Goal: Information Seeking & Learning: Learn about a topic

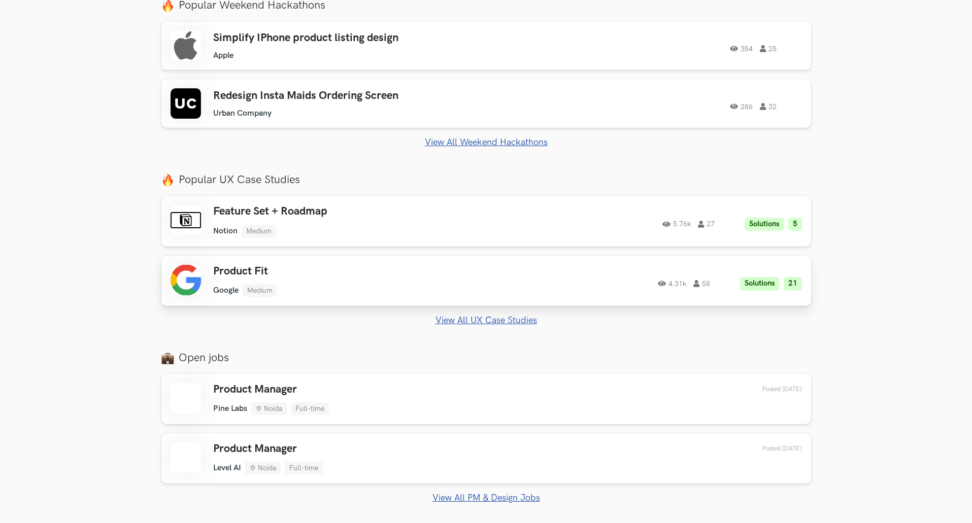
scroll to position [457, 0]
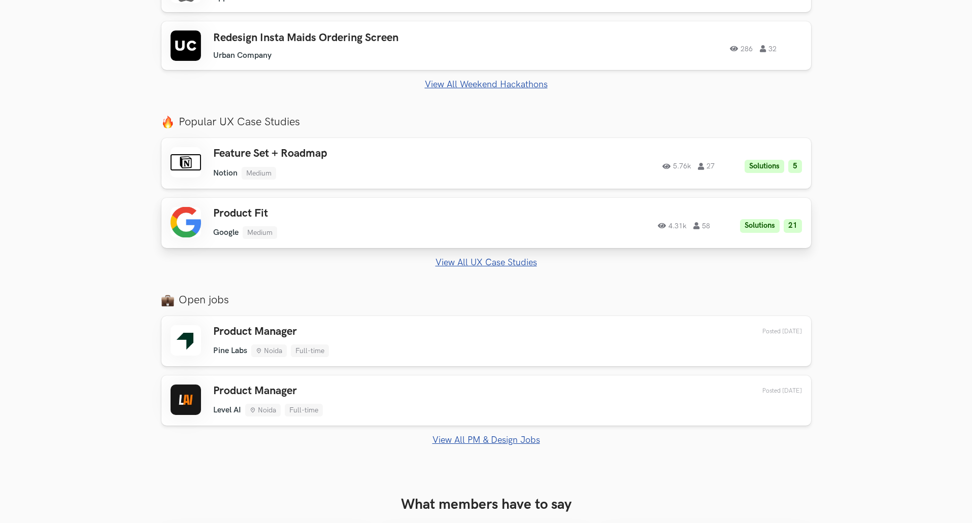
click at [363, 213] on h3 "Product Fit" at bounding box center [357, 213] width 288 height 13
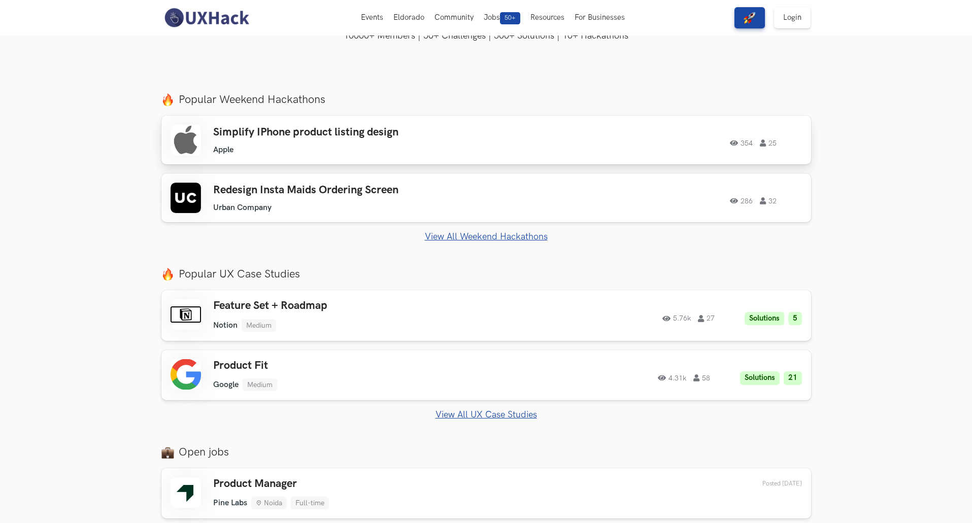
click at [317, 140] on div "Simplify IPhone product listing design Apple Apple 354 25" at bounding box center [357, 140] width 288 height 29
click at [304, 192] on h3 "Redesign Insta Maids Ordering Screen" at bounding box center [357, 190] width 288 height 13
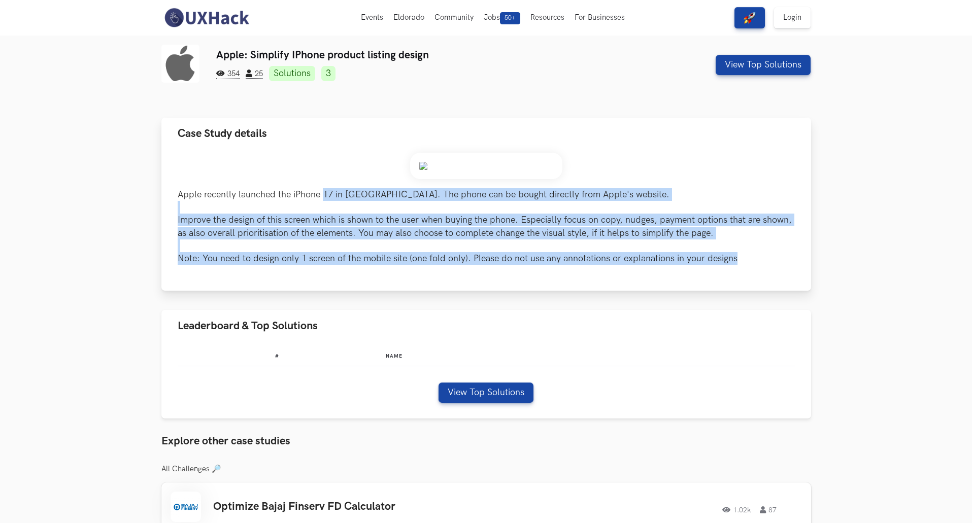
drag, startPoint x: 324, startPoint y: 195, endPoint x: 741, endPoint y: 271, distance: 423.4
click at [741, 271] on div "Apple recently launched the iPhone 17 in [GEOGRAPHIC_DATA]. The phone can be bo…" at bounding box center [486, 220] width 650 height 141
click at [538, 227] on p "Apple recently launched the iPhone 17 in [GEOGRAPHIC_DATA]. The phone can be bo…" at bounding box center [486, 226] width 617 height 77
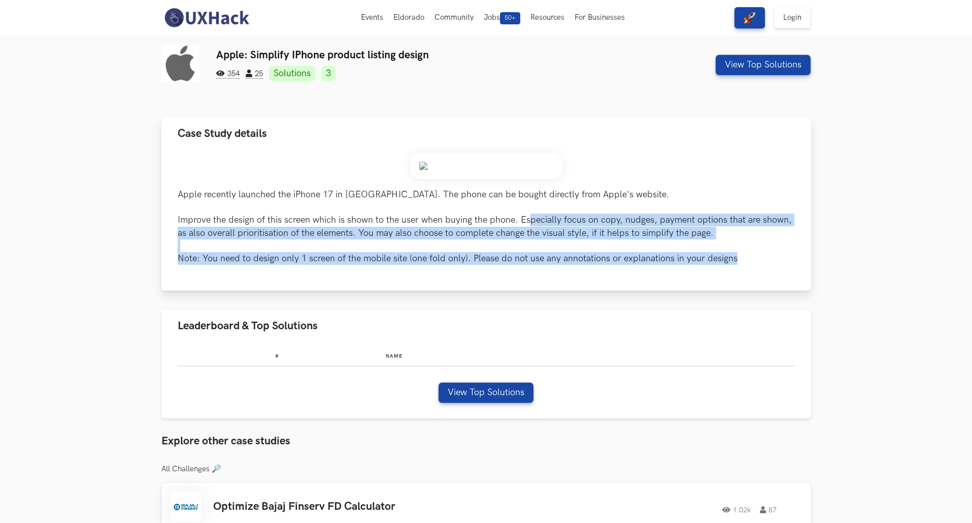
drag, startPoint x: 530, startPoint y: 217, endPoint x: 771, endPoint y: 268, distance: 246.3
click at [771, 268] on div "Apple recently launched the iPhone 17 in India. The phone can be bought directl…" at bounding box center [486, 220] width 650 height 141
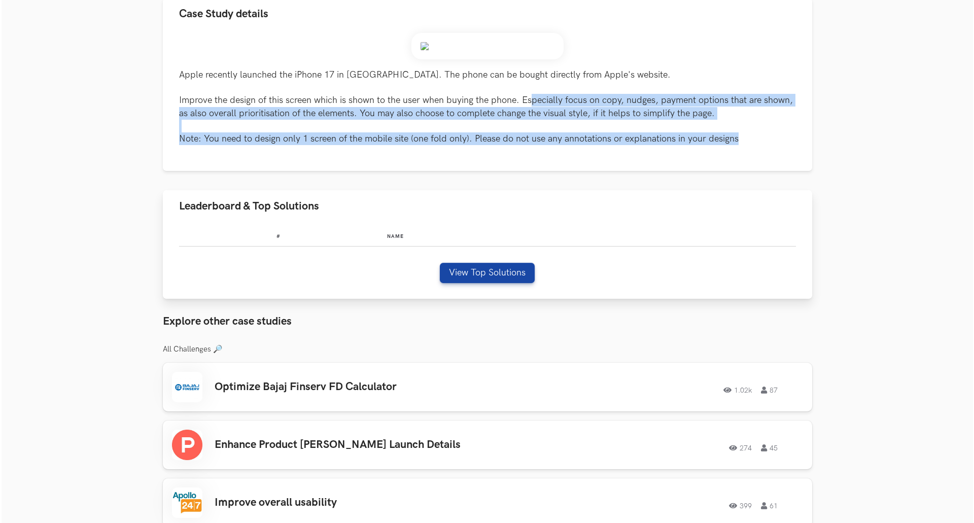
scroll to position [152, 0]
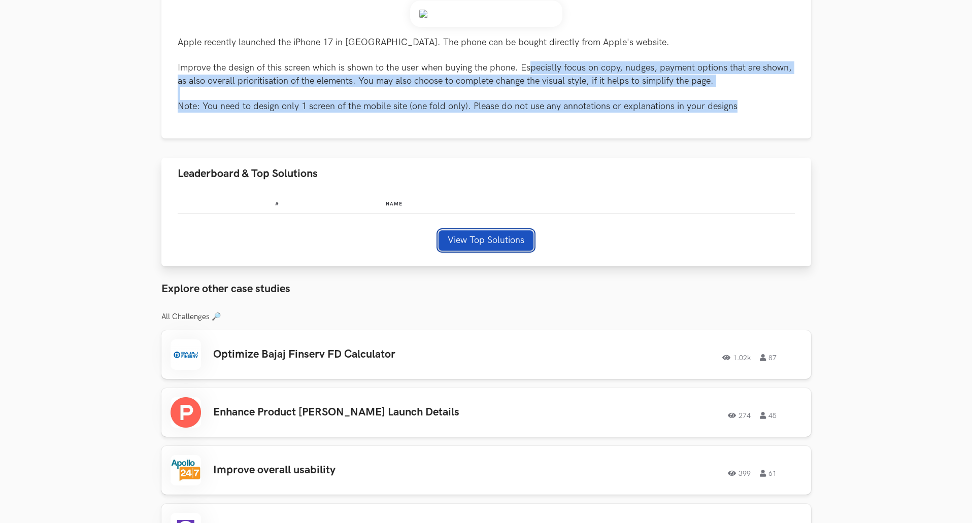
click at [466, 232] on button "View Top Solutions" at bounding box center [485, 240] width 95 height 20
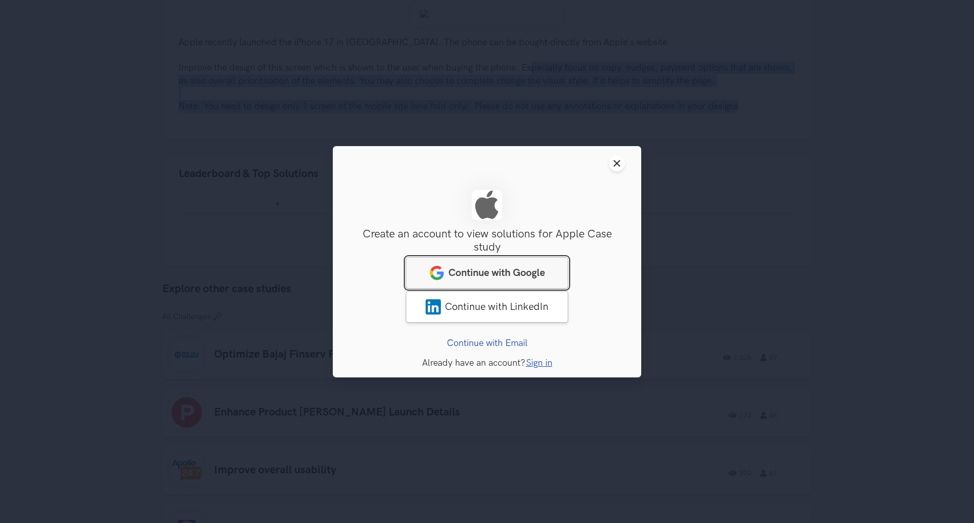
click at [511, 268] on span "Continue with Google" at bounding box center [497, 272] width 96 height 12
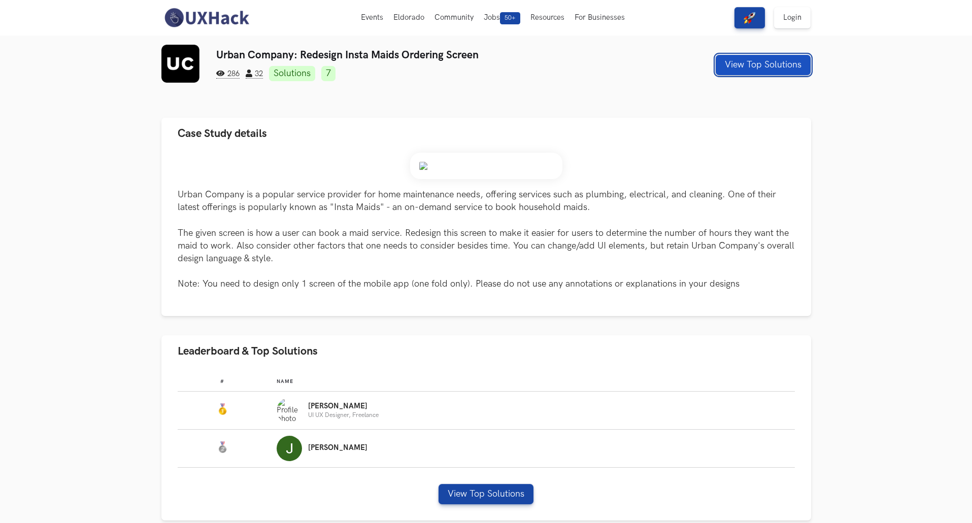
click at [755, 63] on button "View Top Solutions" at bounding box center [763, 65] width 95 height 20
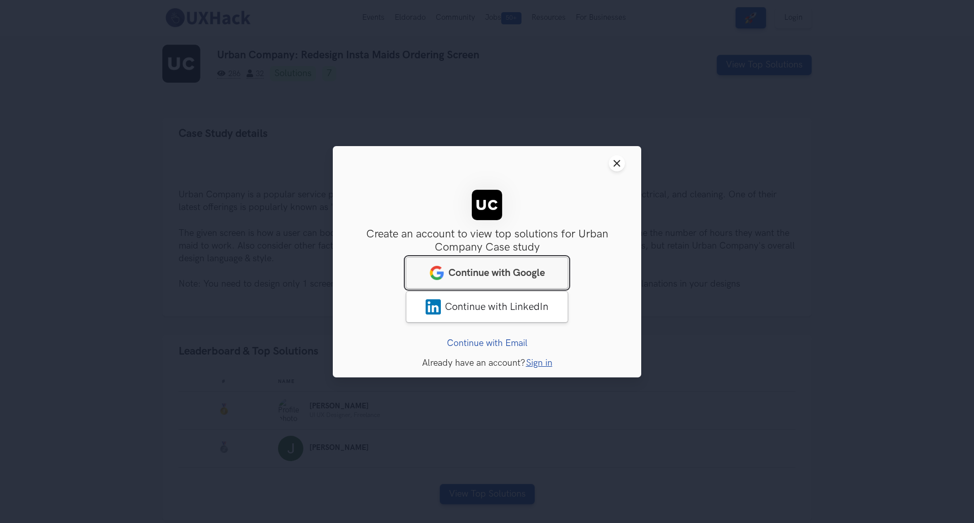
click at [501, 279] on span "Continue with Google" at bounding box center [497, 272] width 96 height 12
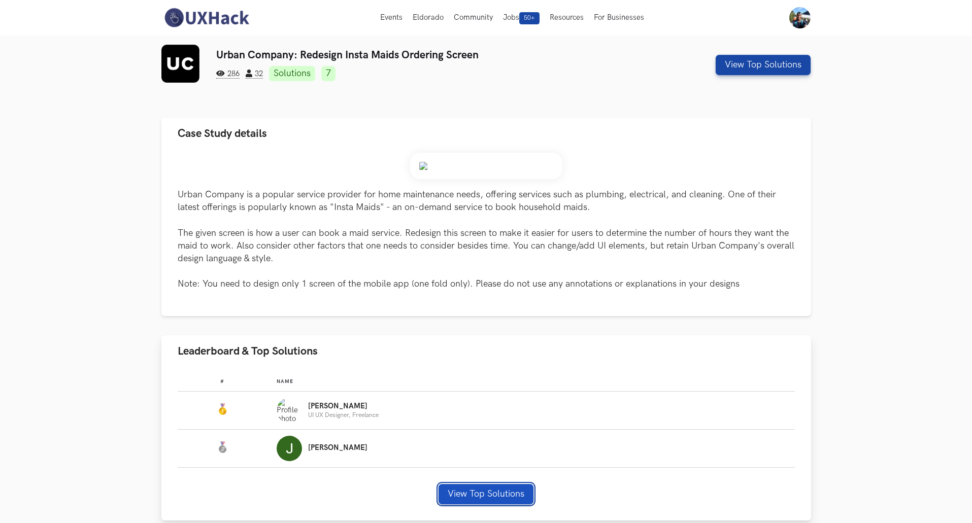
click at [470, 498] on button "View Top Solutions" at bounding box center [485, 494] width 95 height 20
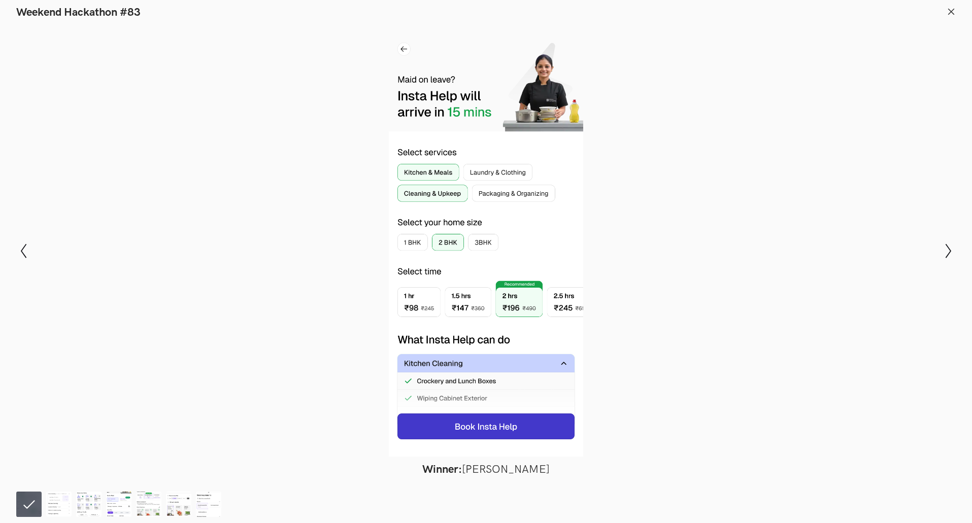
click at [408, 48] on div at bounding box center [486, 240] width 898 height 431
click at [949, 251] on icon "Show next slide" at bounding box center [948, 251] width 15 height 15
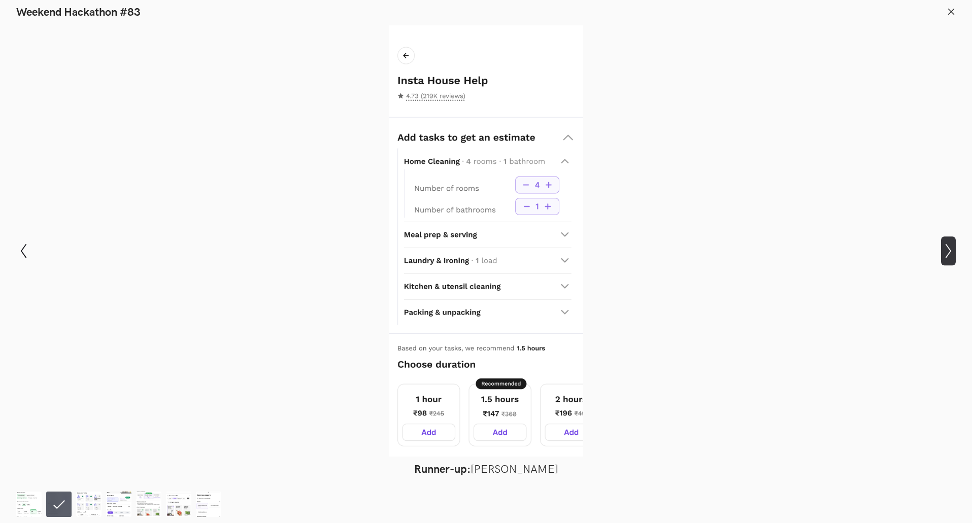
click at [949, 251] on icon "Show next slide" at bounding box center [948, 251] width 15 height 15
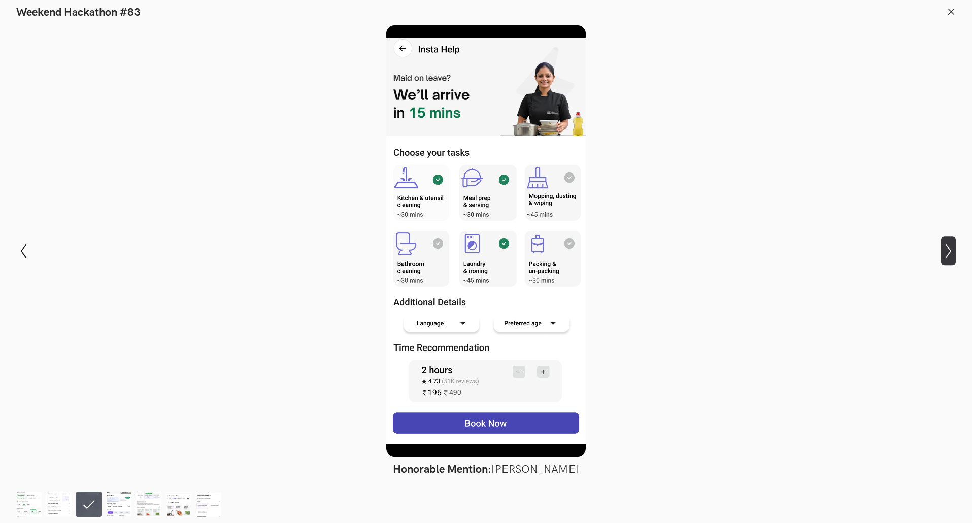
click at [949, 251] on icon "Show next slide" at bounding box center [948, 251] width 15 height 15
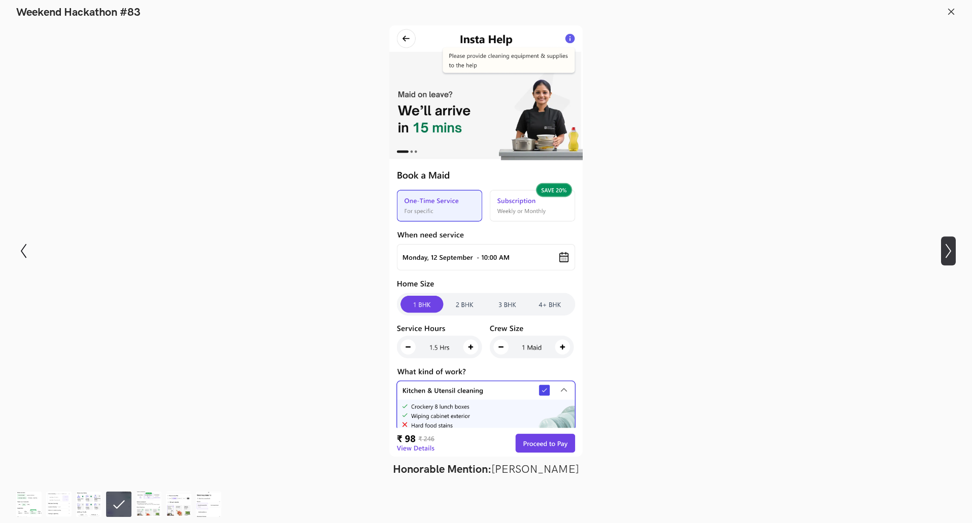
click at [949, 251] on icon "Show next slide" at bounding box center [948, 251] width 15 height 15
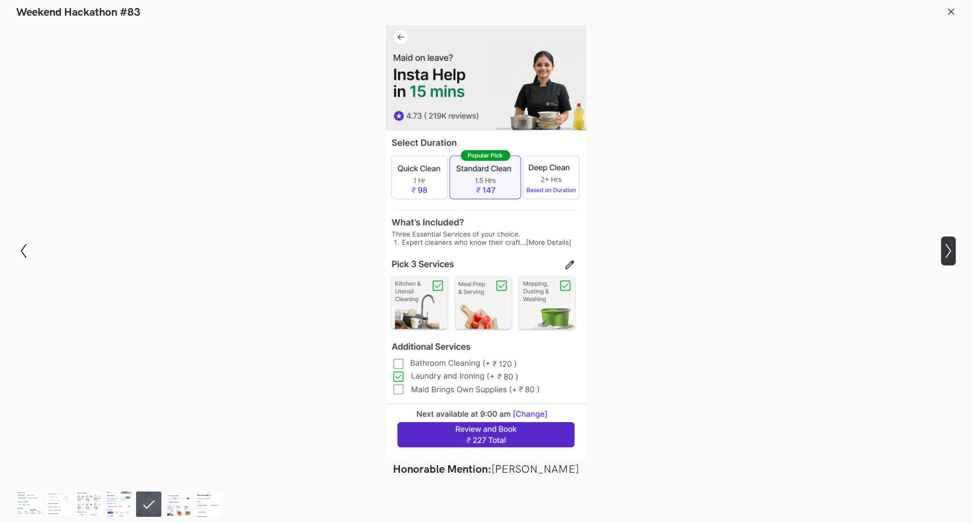
click at [949, 251] on icon "Show next slide" at bounding box center [948, 251] width 15 height 15
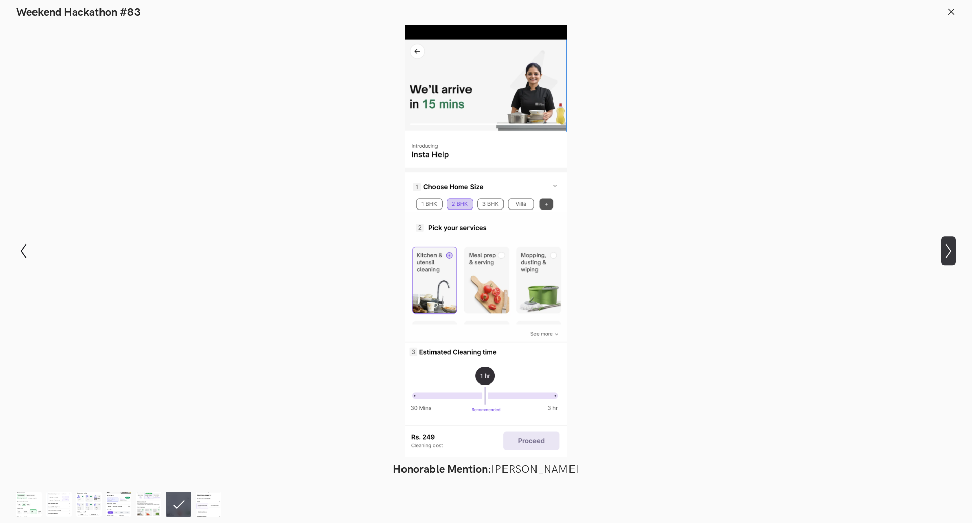
drag, startPoint x: 936, startPoint y: 245, endPoint x: 944, endPoint y: 249, distance: 8.4
click at [939, 245] on div "Modal Gallery Slideshow Winner: Nirmalkumar Rohit Runner-up: Jennel Pinto Honor…" at bounding box center [486, 250] width 972 height 463
click at [945, 249] on icon "Show next slide" at bounding box center [948, 251] width 15 height 15
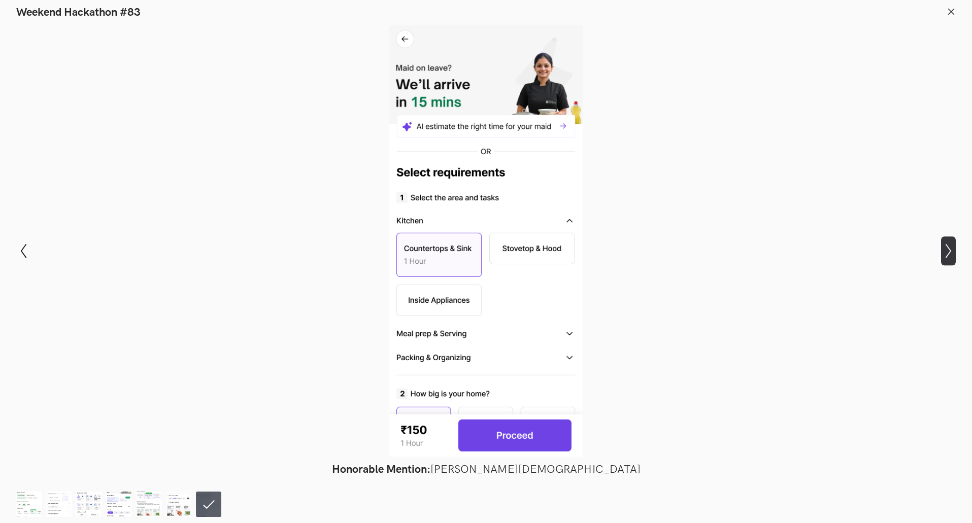
click at [945, 249] on icon "Show next slide" at bounding box center [948, 251] width 15 height 15
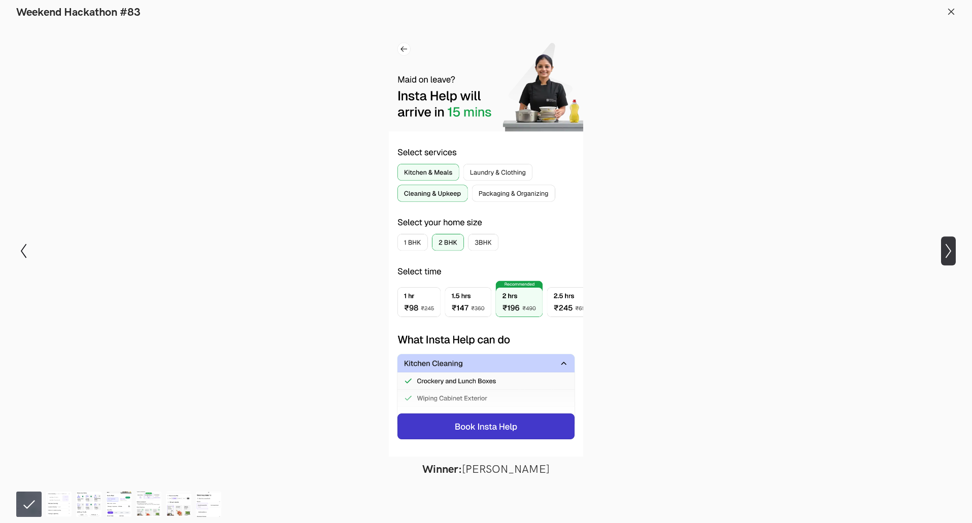
click at [945, 249] on icon "Show next slide" at bounding box center [948, 251] width 15 height 15
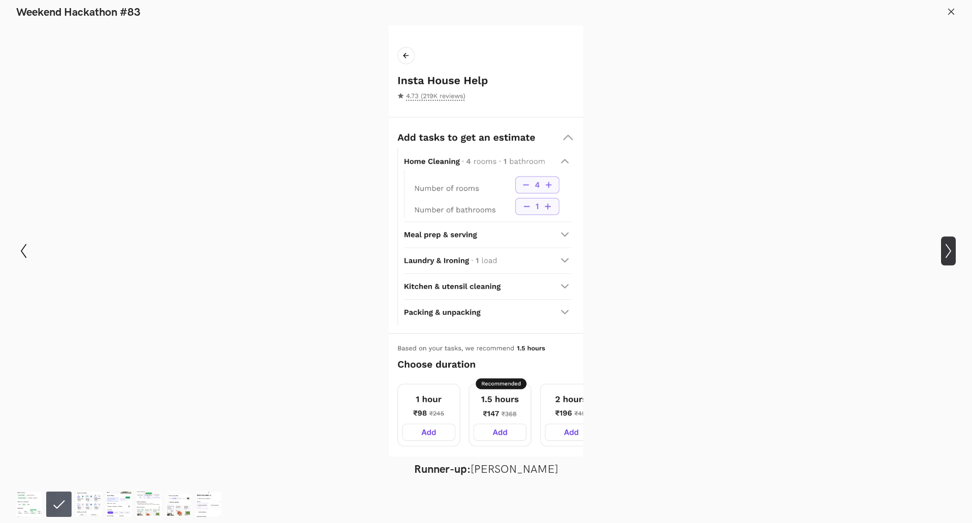
click at [945, 249] on icon "Show next slide" at bounding box center [948, 251] width 15 height 15
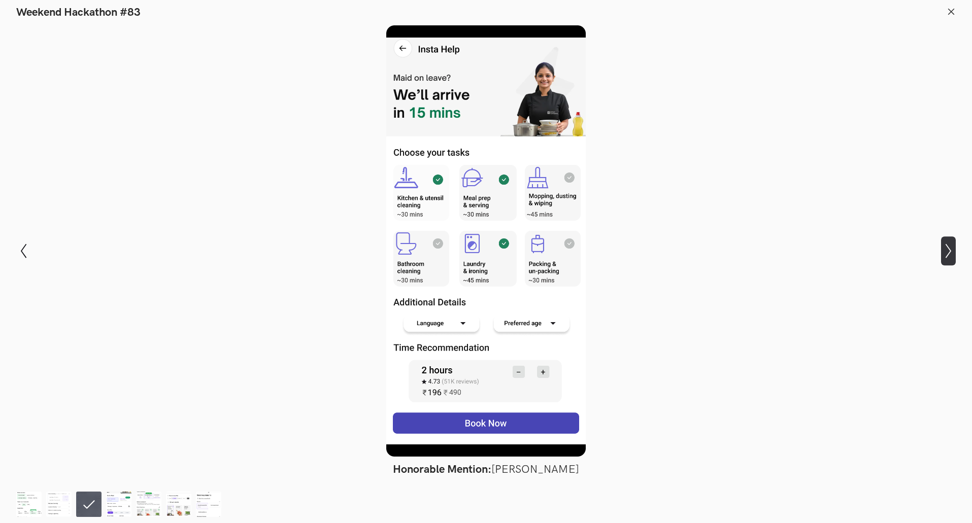
click at [944, 250] on icon "Show next slide" at bounding box center [948, 251] width 15 height 15
click at [951, 253] on icon "Show next slide" at bounding box center [948, 251] width 15 height 15
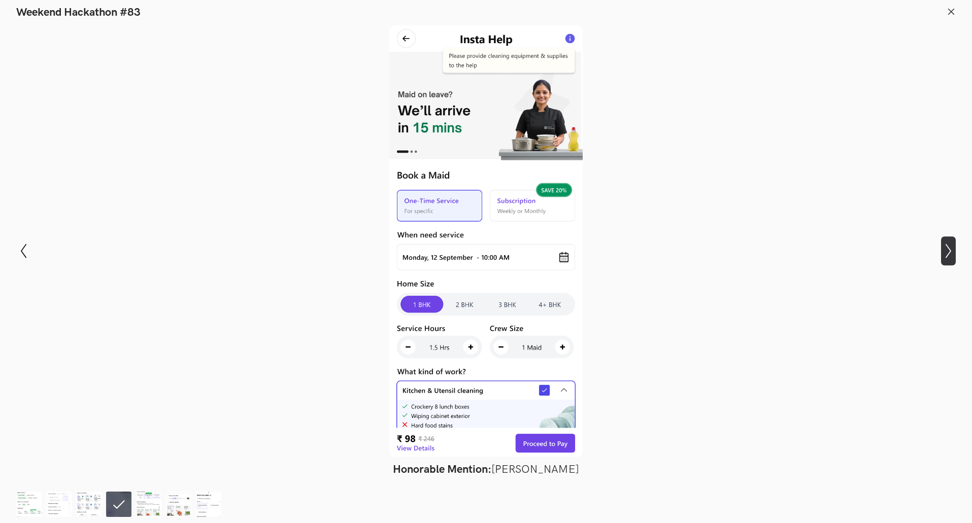
click at [951, 254] on icon "Show next slide" at bounding box center [948, 251] width 15 height 15
click at [955, 12] on icon at bounding box center [950, 11] width 9 height 9
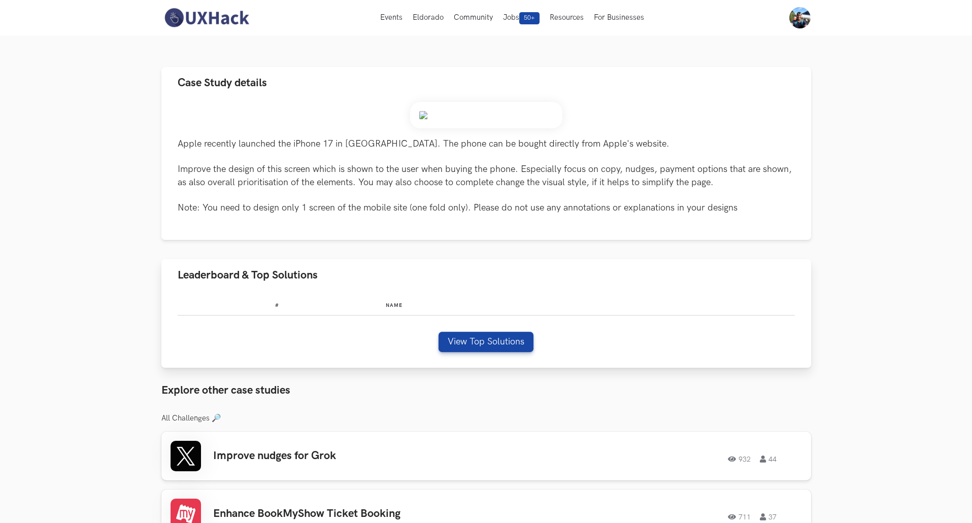
scroll to position [203, 0]
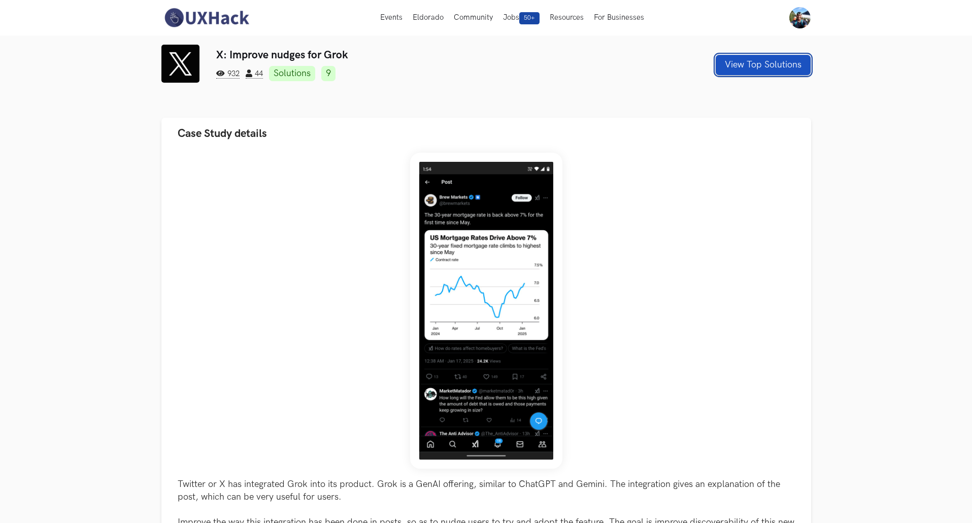
click at [754, 67] on button "View Top Solutions" at bounding box center [763, 65] width 95 height 20
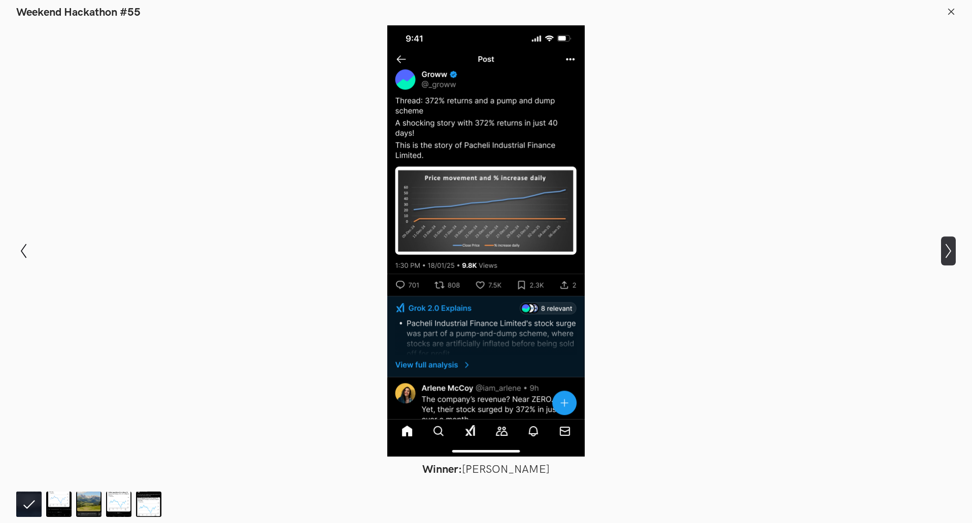
click at [946, 251] on icon "Show next slide" at bounding box center [948, 251] width 15 height 15
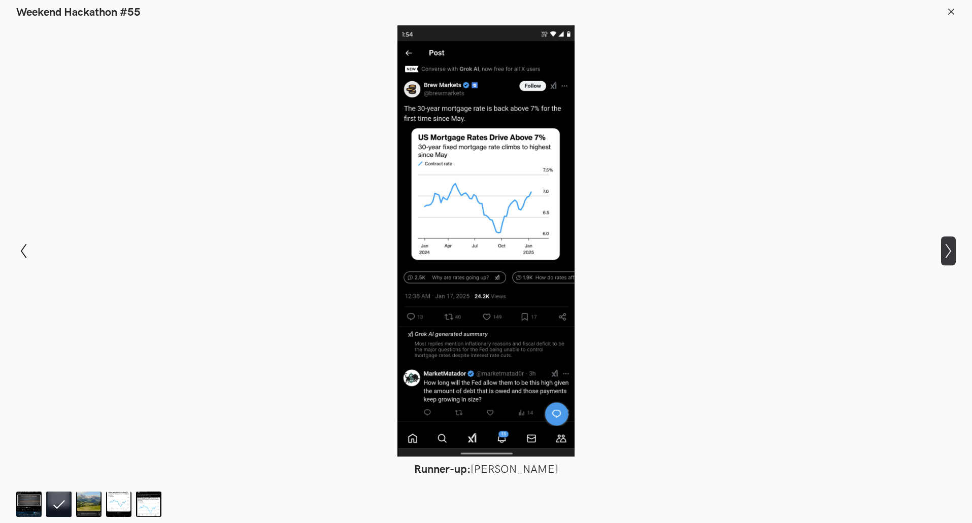
click at [946, 251] on icon "Show next slide" at bounding box center [948, 251] width 15 height 15
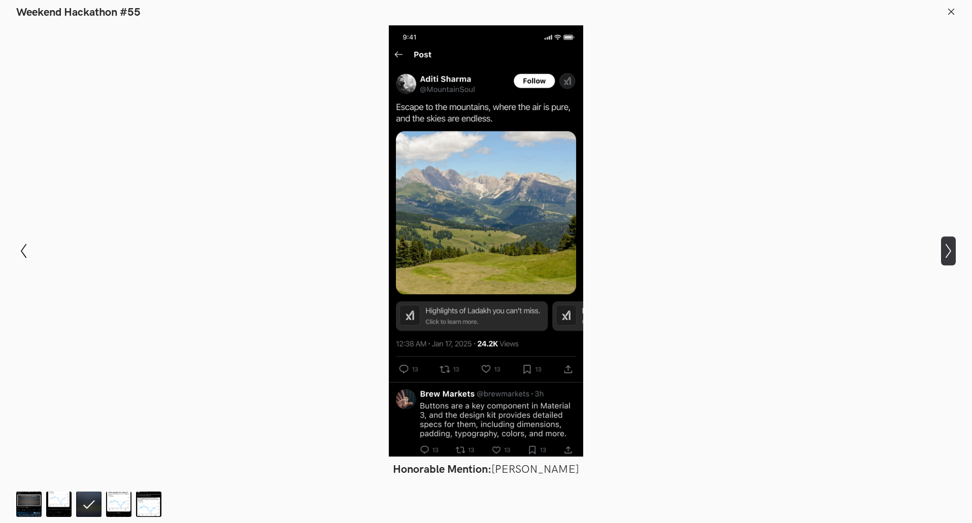
click at [946, 245] on icon at bounding box center [948, 251] width 6 height 14
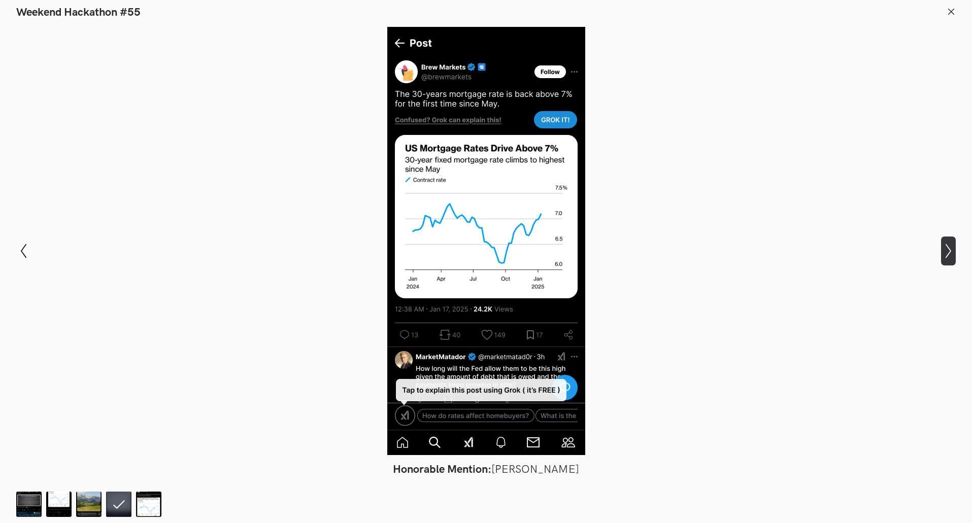
click at [946, 245] on icon at bounding box center [948, 251] width 6 height 14
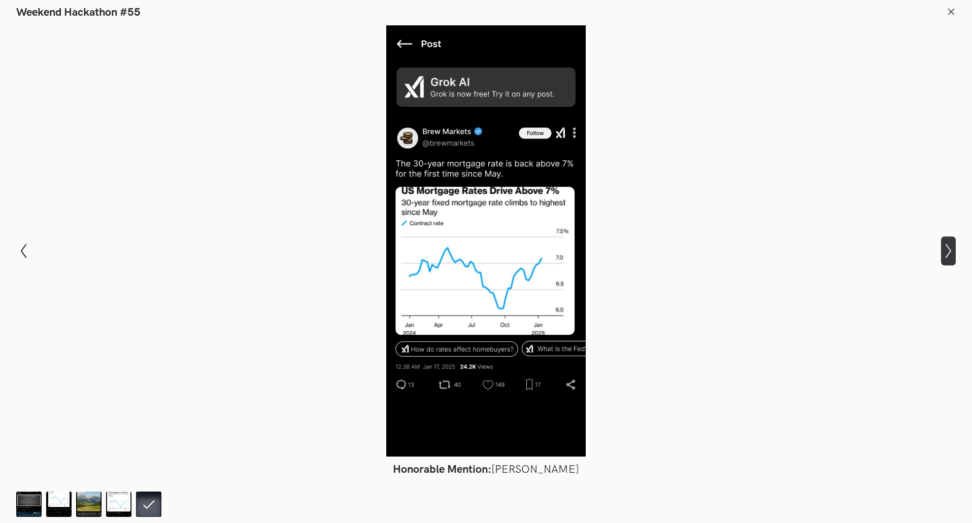
click at [946, 245] on icon at bounding box center [948, 251] width 6 height 14
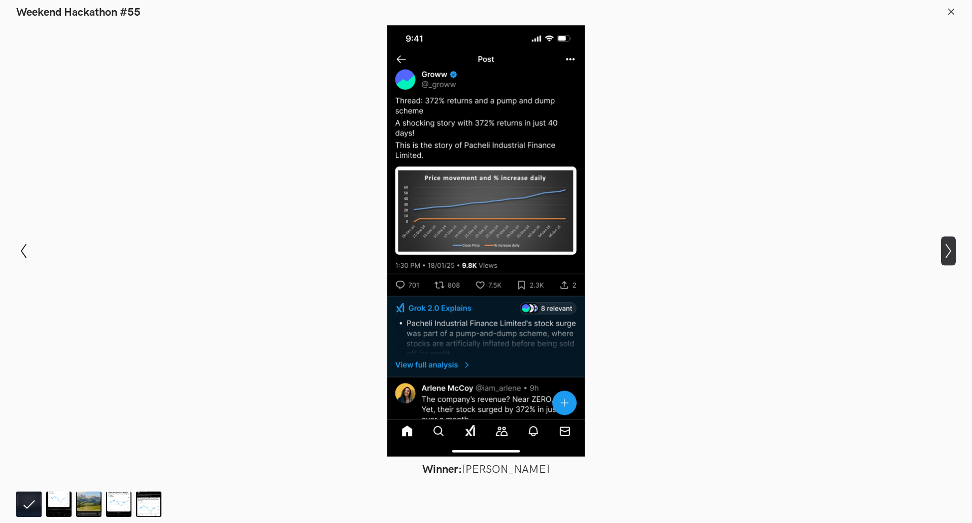
click at [946, 245] on icon at bounding box center [948, 251] width 6 height 14
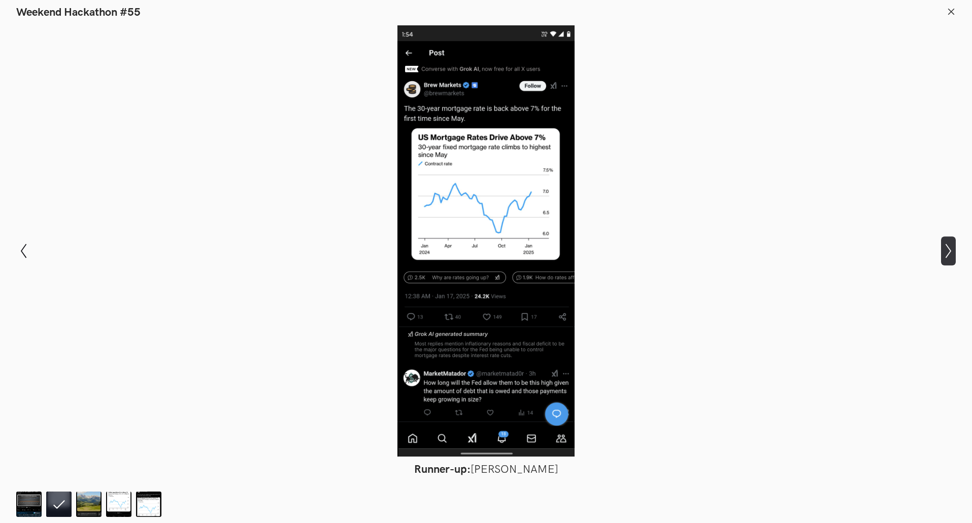
click at [946, 245] on icon at bounding box center [948, 251] width 6 height 14
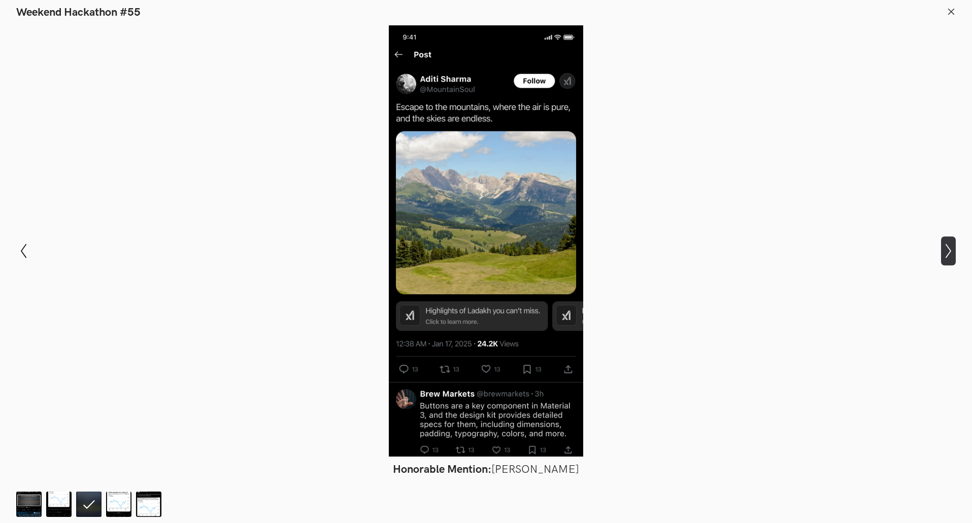
click at [946, 245] on icon at bounding box center [948, 251] width 6 height 14
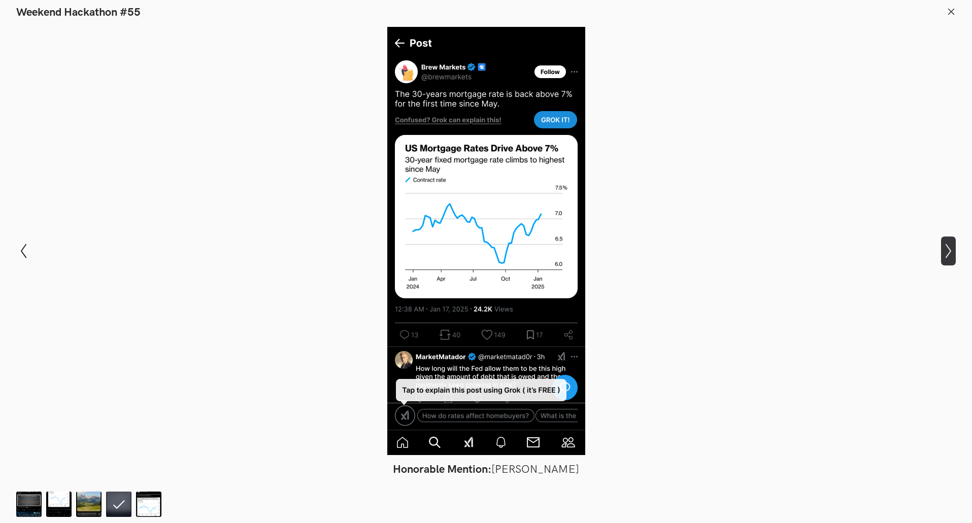
click at [947, 252] on icon "Show next slide" at bounding box center [948, 251] width 15 height 15
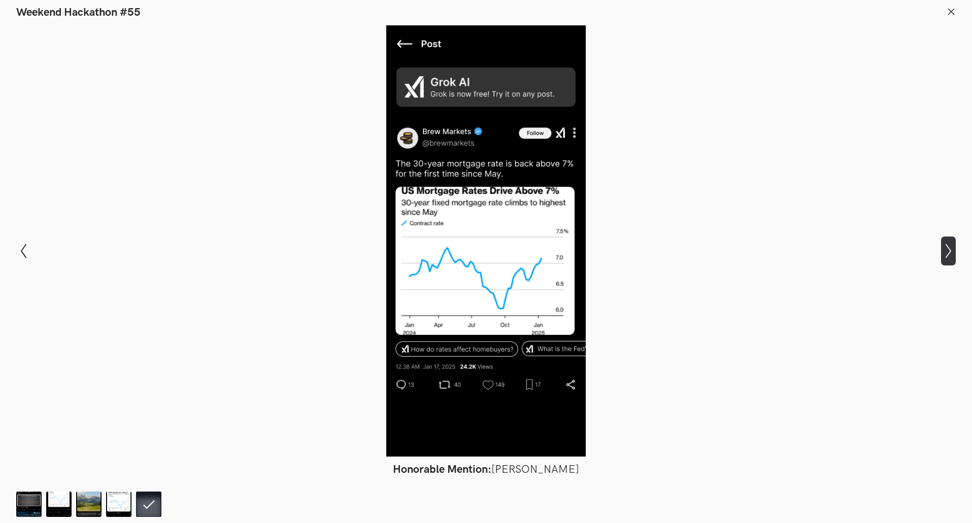
click at [947, 252] on icon "Show next slide" at bounding box center [948, 251] width 15 height 15
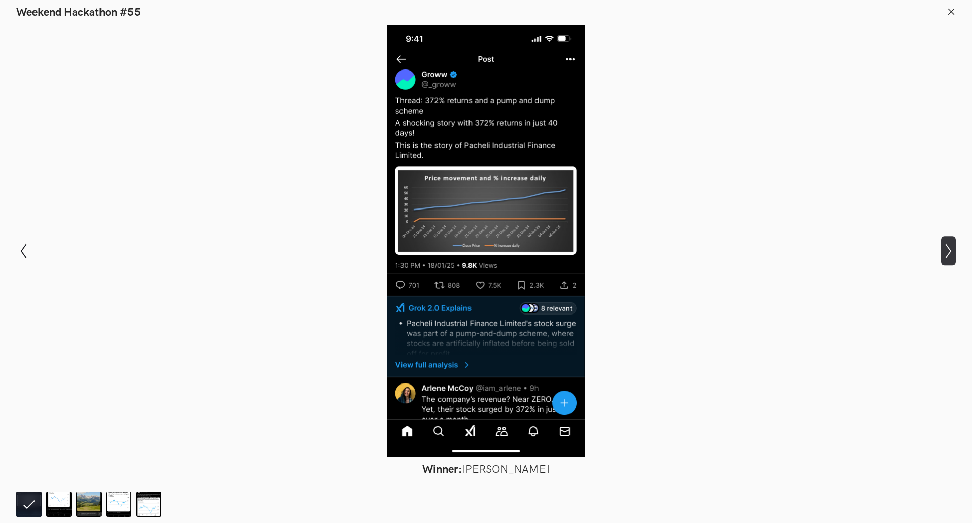
click at [947, 252] on icon "Show next slide" at bounding box center [948, 251] width 15 height 15
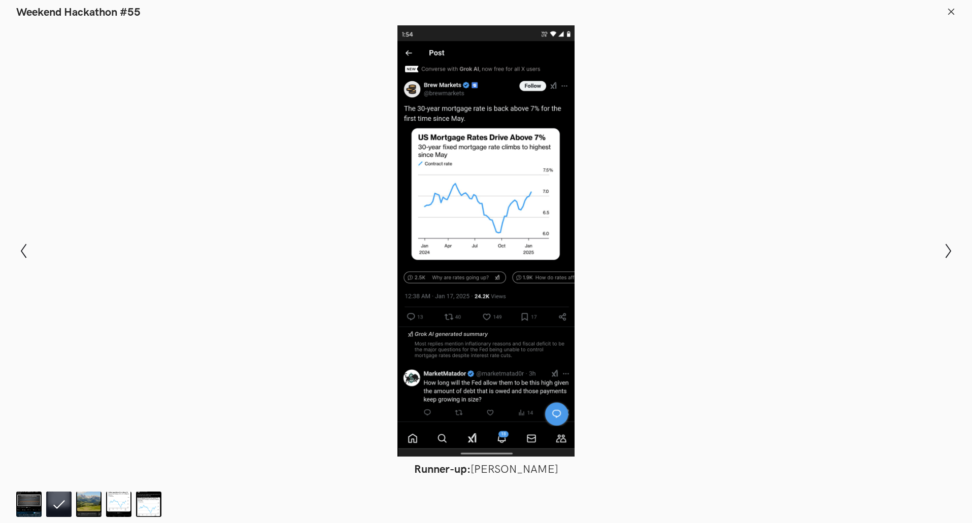
scroll to position [203, 0]
click at [953, 14] on line at bounding box center [951, 12] width 6 height 6
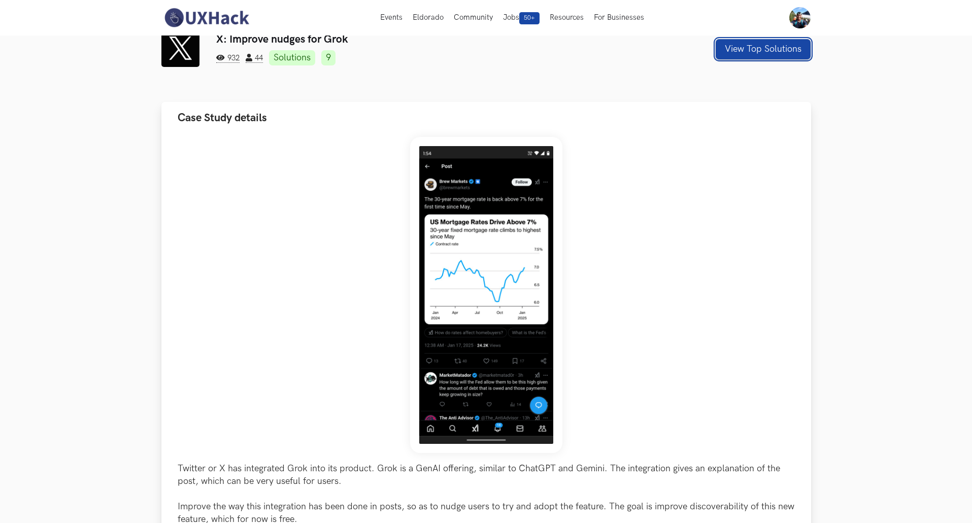
scroll to position [0, 0]
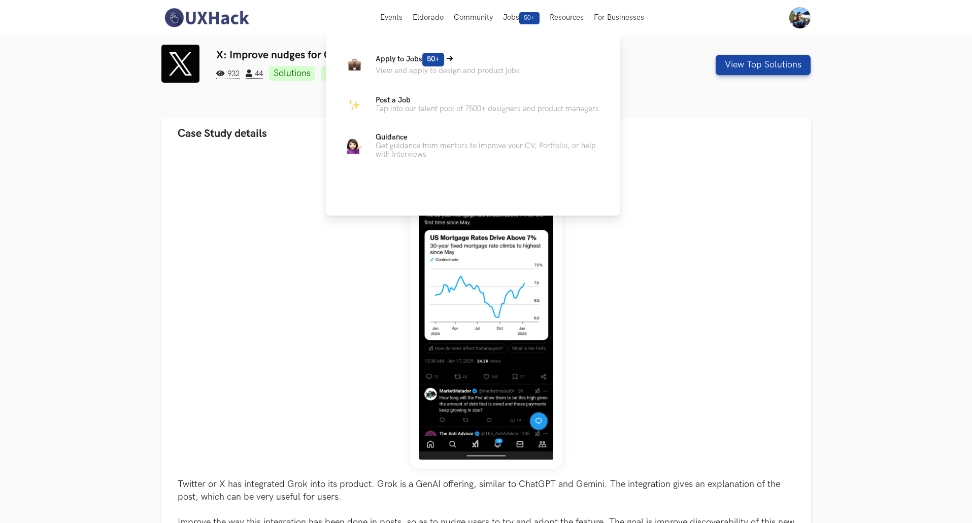
click at [416, 59] on span "Apply to Jobs 50+" at bounding box center [410, 59] width 69 height 9
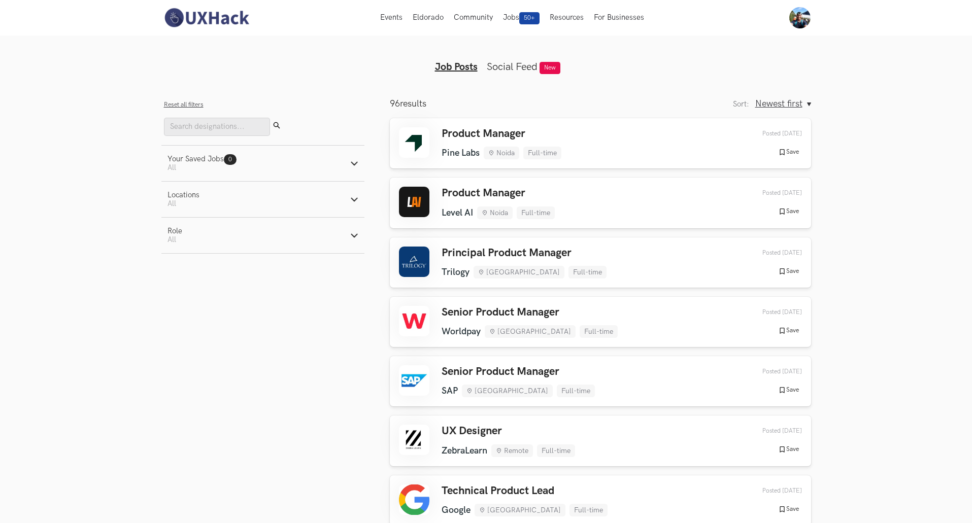
click at [218, 196] on button "Locations Active filters: All" at bounding box center [262, 200] width 203 height 36
click at [174, 225] on label "Remote" at bounding box center [187, 225] width 40 height 11
click at [174, 225] on input "Remote" at bounding box center [172, 226] width 10 height 10
checkbox input "true"
